Goal: Check status: Check status

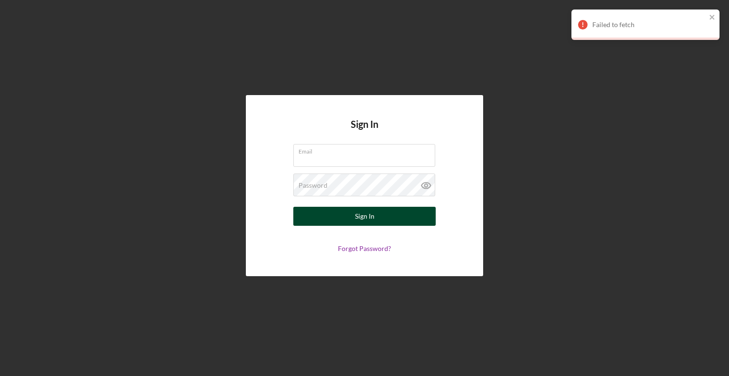
type input "[EMAIL_ADDRESS][DOMAIN_NAME]"
click at [370, 213] on div "Sign In" at bounding box center [364, 216] width 19 height 19
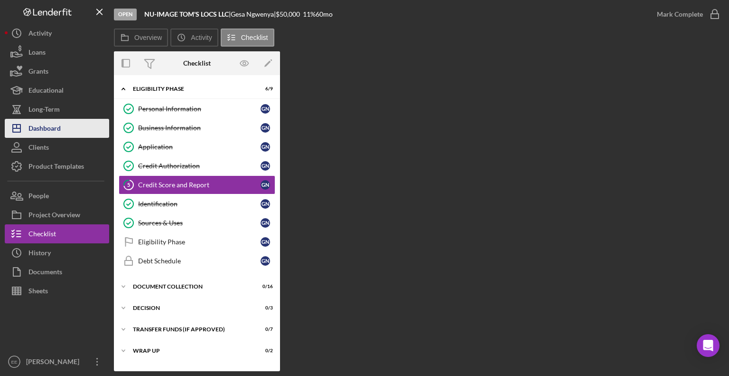
click at [38, 130] on div "Dashboard" at bounding box center [44, 129] width 32 height 21
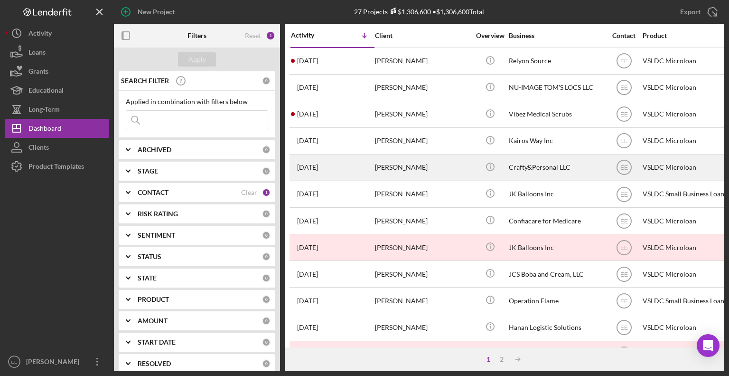
click at [403, 166] on div "[PERSON_NAME]" at bounding box center [422, 167] width 95 height 25
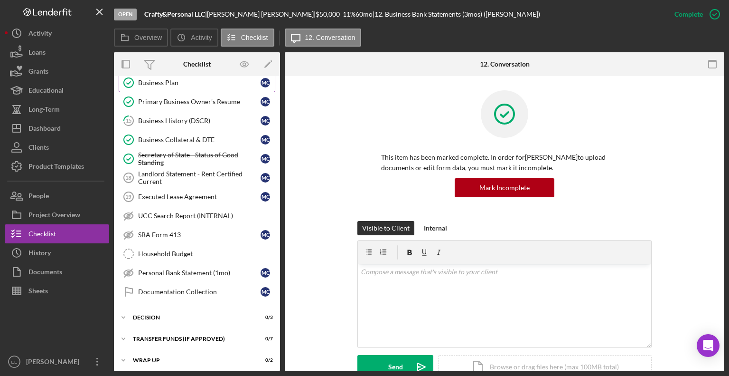
scroll to position [125, 0]
